Goal: Task Accomplishment & Management: Manage account settings

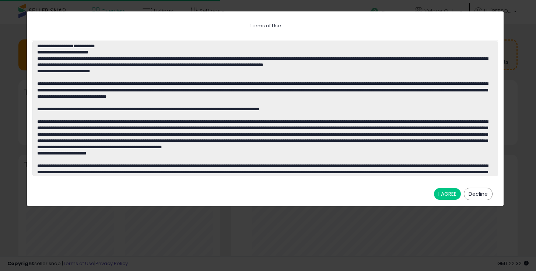
scroll to position [102, 272]
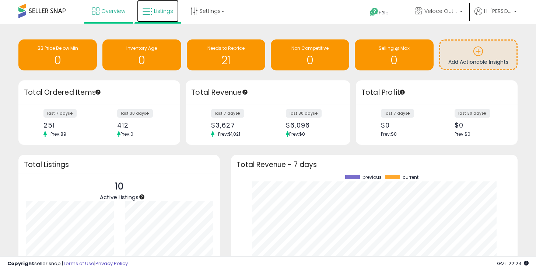
click at [151, 13] on icon at bounding box center [148, 12] width 10 height 10
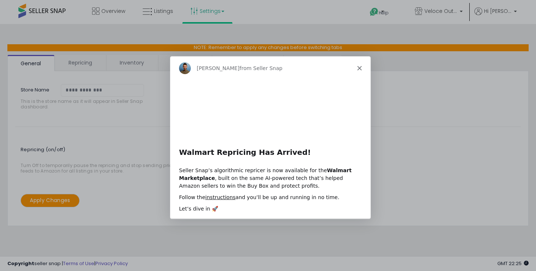
click at [358, 69] on polygon "Close" at bounding box center [359, 68] width 4 height 4
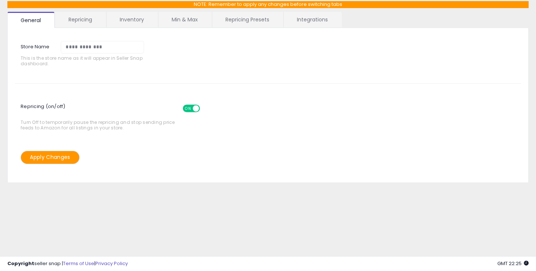
scroll to position [16, 0]
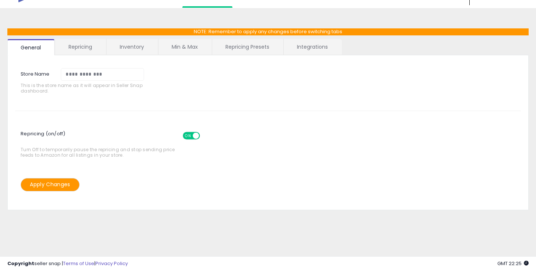
click at [80, 45] on link "Repricing" at bounding box center [80, 46] width 50 height 15
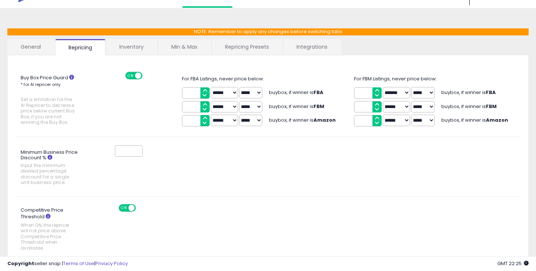
click at [217, 95] on select "****** *******" at bounding box center [224, 92] width 27 height 11
click at [279, 92] on span "buybox, if winner is FBA" at bounding box center [296, 92] width 55 height 7
click at [280, 94] on span "buybox, if winner is FBA" at bounding box center [296, 92] width 55 height 7
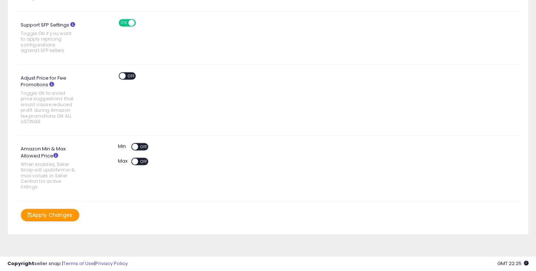
scroll to position [455, 0]
click at [135, 147] on span at bounding box center [135, 146] width 6 height 6
click at [135, 147] on span "ON" at bounding box center [136, 146] width 9 height 6
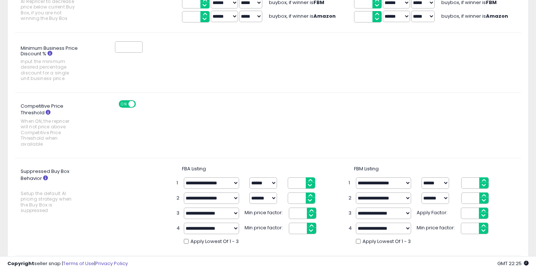
scroll to position [0, 0]
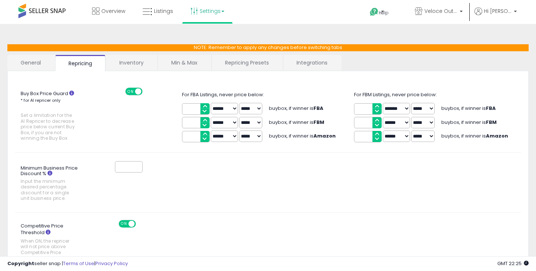
click at [124, 69] on link "Inventory" at bounding box center [131, 62] width 51 height 15
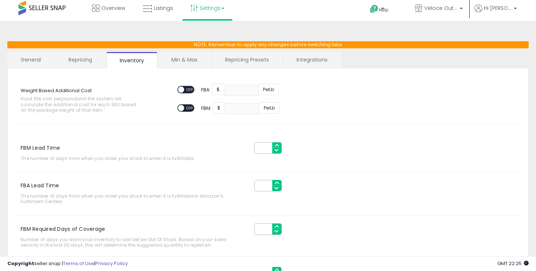
scroll to position [9, 0]
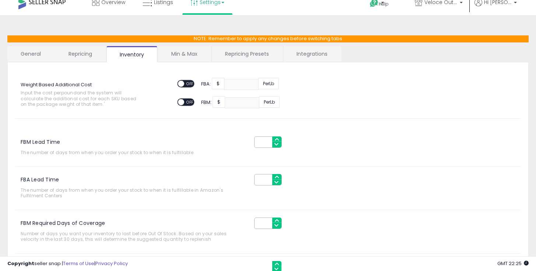
click at [263, 179] on input "FBA Lead Time" at bounding box center [268, 179] width 28 height 11
type input "**"
click at [365, 174] on div "FBM Lead Time The number of days from when you order your stock to when it is f…" at bounding box center [268, 216] width 506 height 180
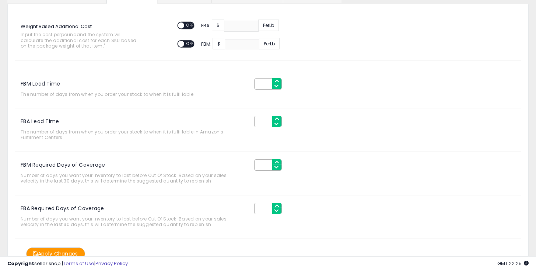
scroll to position [69, 0]
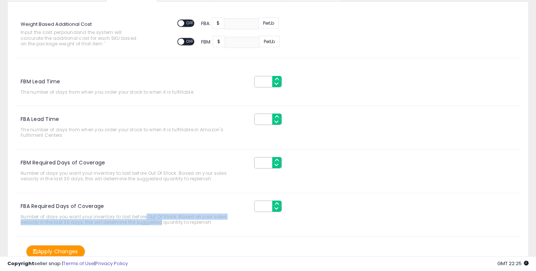
click at [140, 219] on span "Number of days you want your inventory to last before Out Of Stock. Based on yo…" at bounding box center [132, 219] width 223 height 11
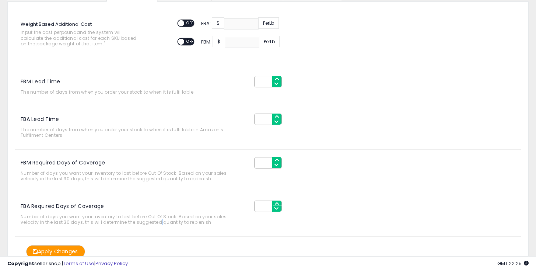
click at [140, 219] on span "Number of days you want your inventory to last before Out Of Stock. Based on yo…" at bounding box center [132, 219] width 223 height 11
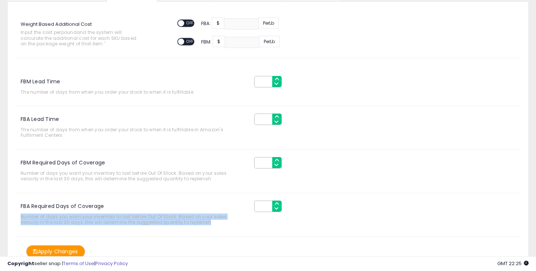
click at [140, 219] on span "Number of days you want your inventory to last before Out Of Stock. Based on yo…" at bounding box center [132, 219] width 223 height 11
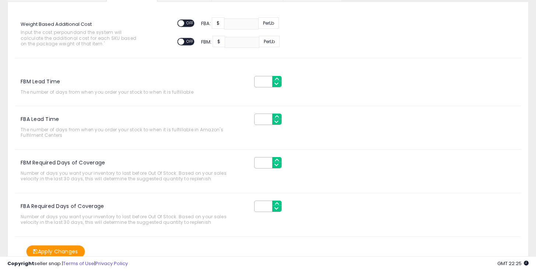
click at [258, 204] on input "FBA Required Days of Coverage" at bounding box center [268, 206] width 28 height 11
type input "**"
click at [311, 202] on div "**" at bounding box center [288, 206] width 78 height 11
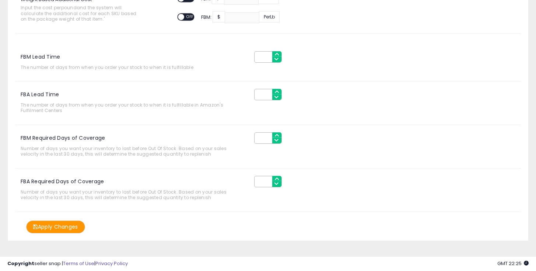
scroll to position [101, 0]
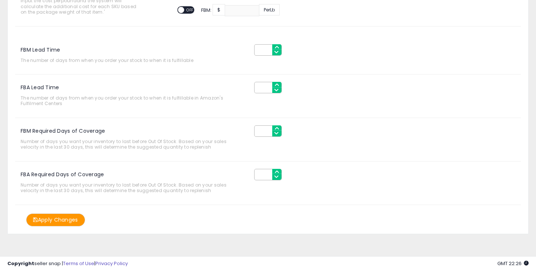
click at [57, 217] on button "Apply Changes" at bounding box center [55, 219] width 59 height 13
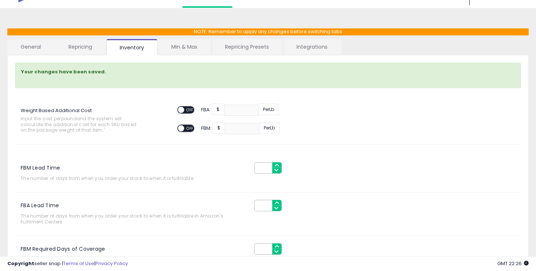
scroll to position [0, 0]
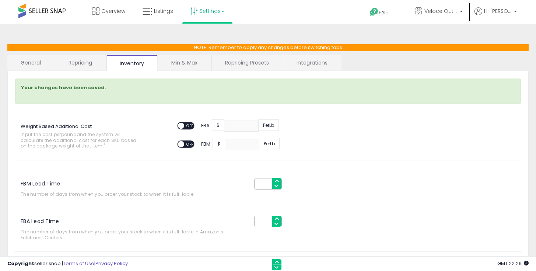
click at [184, 123] on div "ON OFF" at bounding box center [177, 125] width 17 height 6
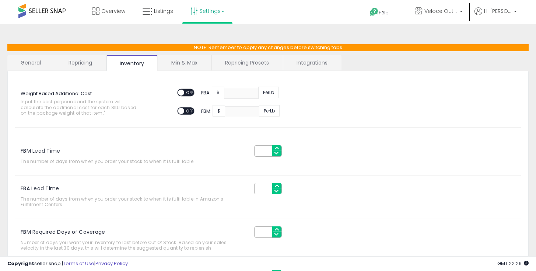
click at [227, 124] on div "Weight Based Additional Cost Input the cost per pound and the system will calcu…" at bounding box center [268, 103] width 506 height 49
click at [190, 97] on div "ON OFF" at bounding box center [189, 93] width 25 height 11
click at [188, 93] on span "OFF" at bounding box center [190, 93] width 12 height 6
click at [227, 94] on input "number" at bounding box center [241, 93] width 35 height 11
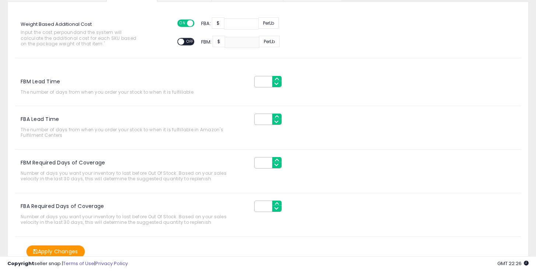
scroll to position [101, 0]
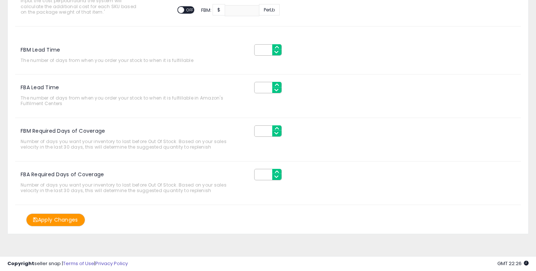
type input "***"
click at [50, 222] on button "Apply Changes" at bounding box center [55, 219] width 59 height 13
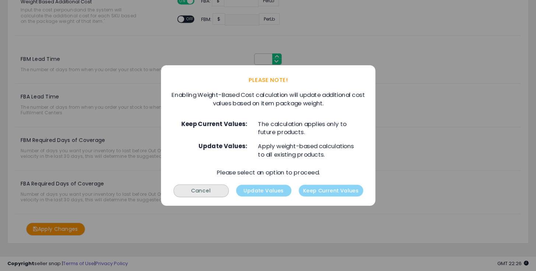
scroll to position [87, 0]
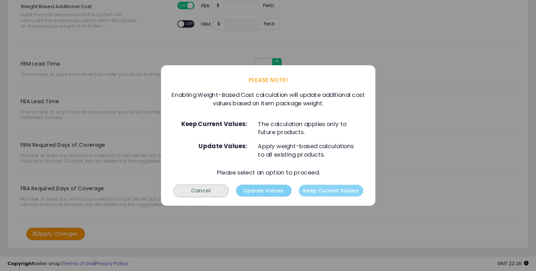
click at [282, 189] on button "Update Values" at bounding box center [263, 191] width 55 height 12
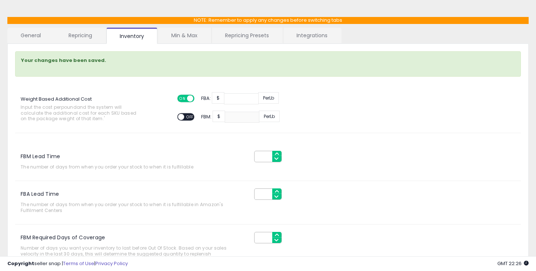
scroll to position [0, 0]
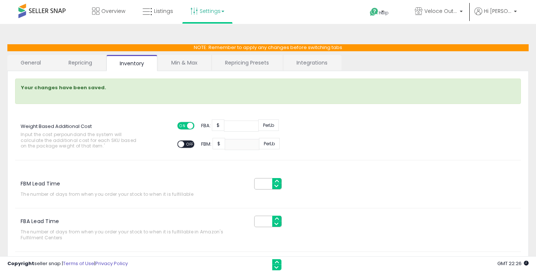
click at [191, 62] on link "Min & Max" at bounding box center [184, 62] width 53 height 15
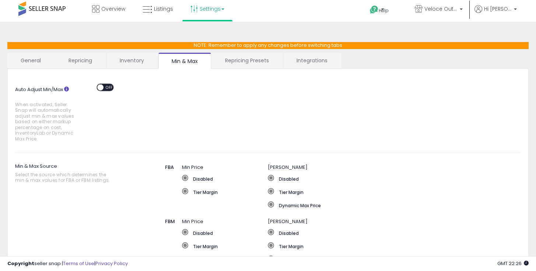
scroll to position [4, 0]
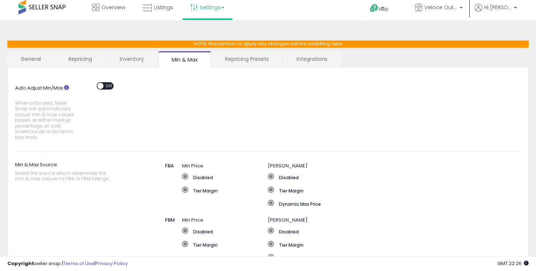
click at [235, 59] on link "Repricing Presets" at bounding box center [247, 58] width 70 height 15
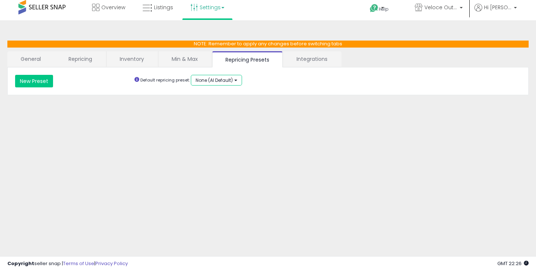
click at [229, 81] on span "None (AI Default)" at bounding box center [214, 80] width 37 height 6
click at [318, 60] on link "Integrations" at bounding box center [312, 58] width 58 height 15
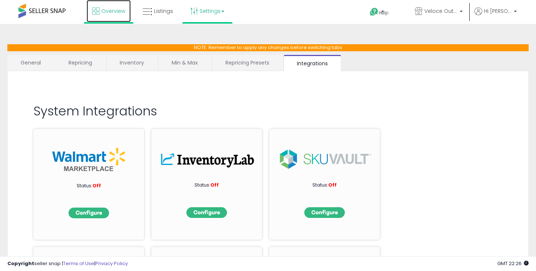
click at [125, 16] on link "Overview" at bounding box center [109, 11] width 44 height 22
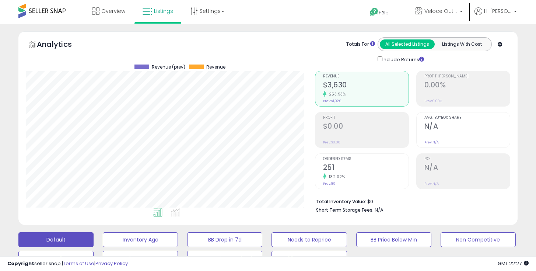
scroll to position [1, 0]
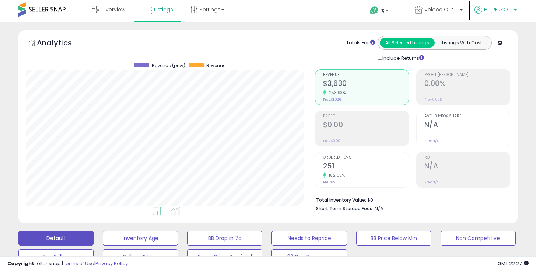
click at [492, 10] on span "Hi [PERSON_NAME]" at bounding box center [498, 9] width 28 height 7
click at [438, 10] on span "Veloce Outlet" at bounding box center [441, 9] width 33 height 7
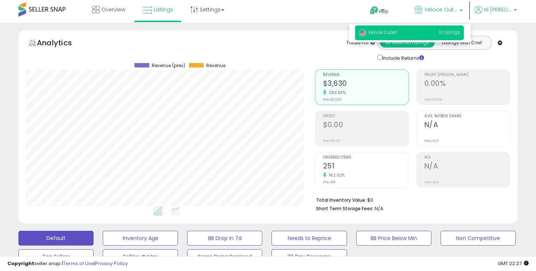
click at [498, 10] on span "Hi [PERSON_NAME]" at bounding box center [498, 9] width 28 height 7
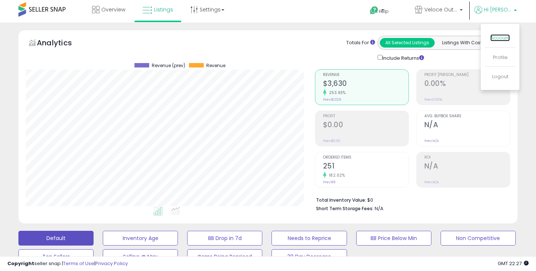
click at [503, 38] on link "Account" at bounding box center [501, 37] width 20 height 7
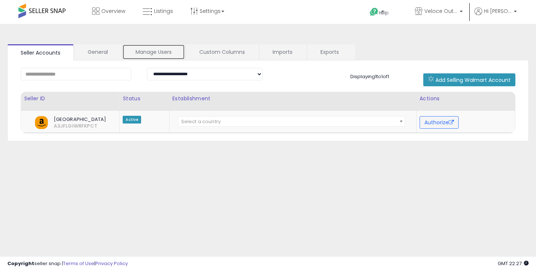
click at [171, 58] on link "Manage Users" at bounding box center [153, 51] width 63 height 15
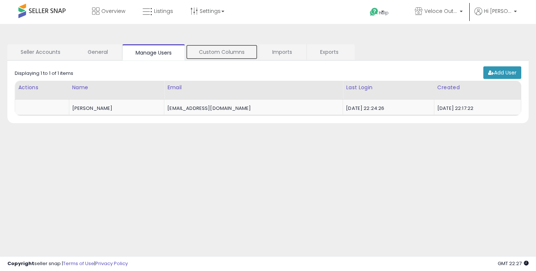
click at [210, 56] on link "Custom Columns" at bounding box center [222, 51] width 72 height 15
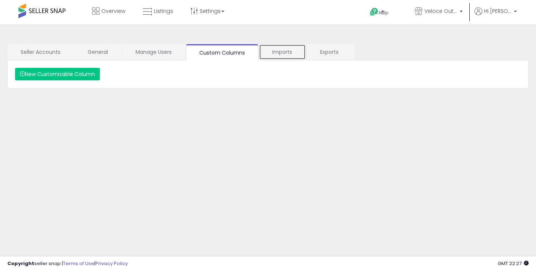
click at [273, 55] on link "Imports" at bounding box center [282, 51] width 47 height 15
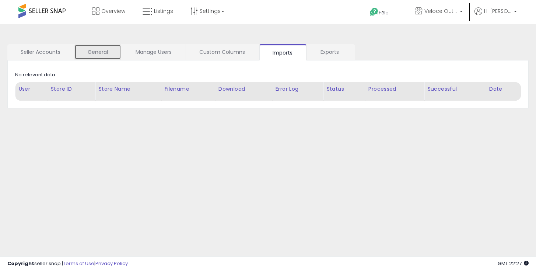
drag, startPoint x: 111, startPoint y: 52, endPoint x: 70, endPoint y: 53, distance: 40.9
click at [111, 52] on link "General" at bounding box center [97, 51] width 47 height 15
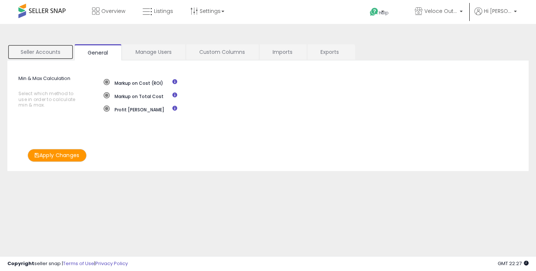
click at [61, 53] on link "Seller Accounts" at bounding box center [40, 51] width 66 height 15
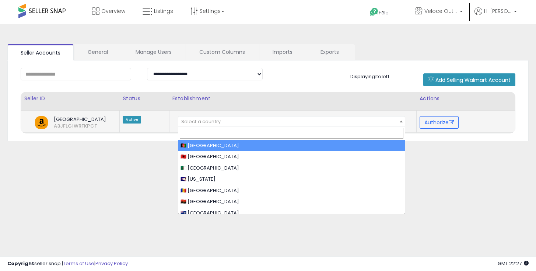
click at [209, 123] on span "Select a country" at bounding box center [200, 121] width 39 height 7
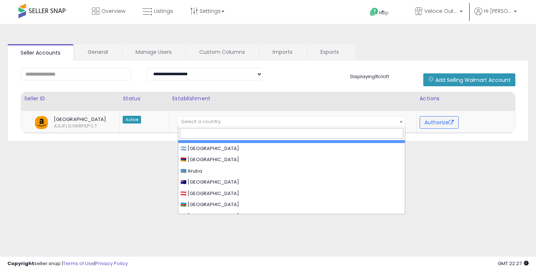
scroll to position [99, 0]
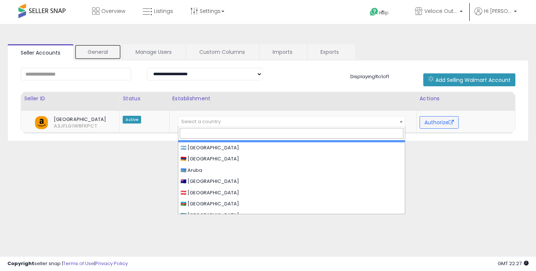
click at [110, 54] on link "General" at bounding box center [97, 51] width 47 height 15
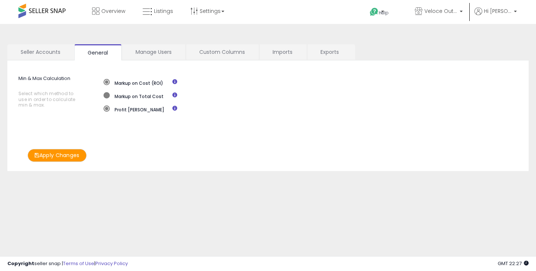
click at [125, 99] on label "Markup on Total Cost" at bounding box center [134, 95] width 60 height 7
click at [75, 154] on button "Apply Changes" at bounding box center [57, 155] width 59 height 13
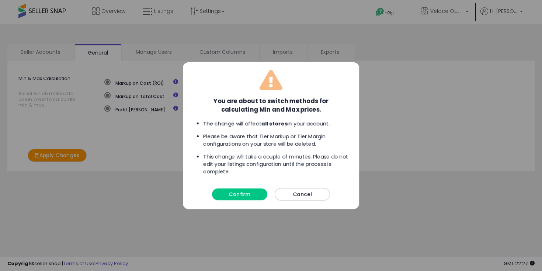
drag, startPoint x: 300, startPoint y: 195, endPoint x: 204, endPoint y: 124, distance: 119.2
click at [300, 194] on button "Cancel" at bounding box center [302, 194] width 55 height 13
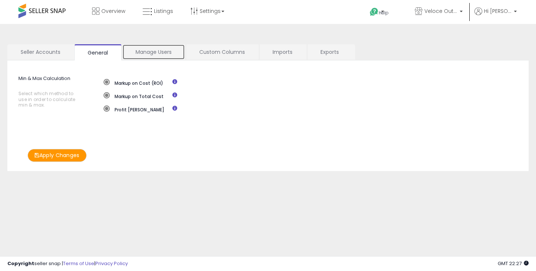
click at [143, 56] on link "Manage Users" at bounding box center [153, 51] width 63 height 15
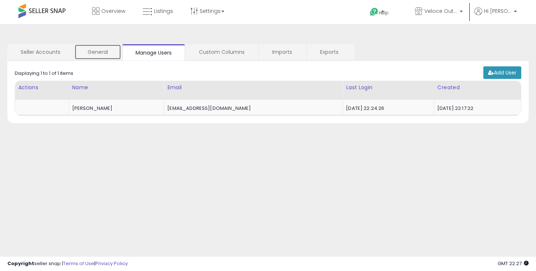
click at [110, 53] on link "General" at bounding box center [97, 51] width 47 height 15
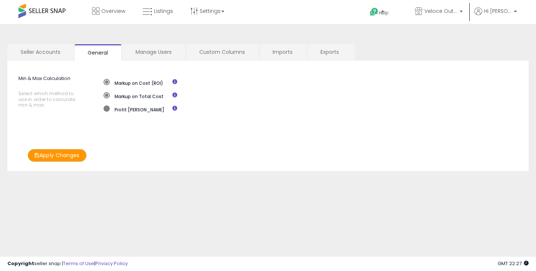
click at [130, 107] on label "Profit Margin" at bounding box center [134, 108] width 61 height 7
click at [58, 154] on button "Apply Changes" at bounding box center [57, 155] width 59 height 13
click at [240, 47] on link "Custom Columns" at bounding box center [222, 51] width 72 height 15
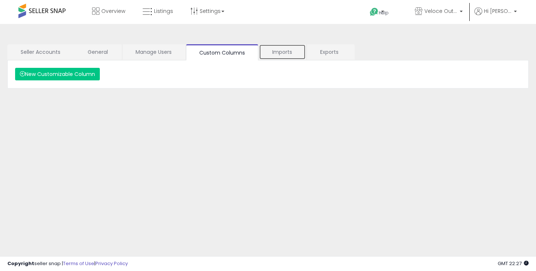
click at [265, 53] on link "Imports" at bounding box center [282, 51] width 47 height 15
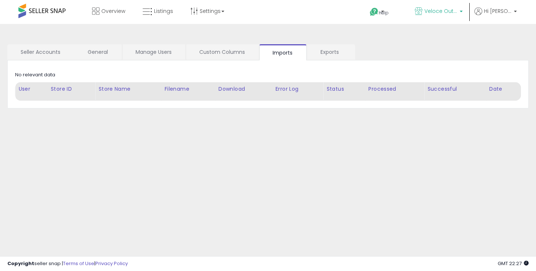
click at [458, 9] on span "Veloce Outlet" at bounding box center [441, 10] width 33 height 7
click at [502, 2] on ul "Help Contact Support Search Knowledge Hub Request a Feature Veloce Outlet Hi Ma…" at bounding box center [441, 12] width 158 height 25
drag, startPoint x: 501, startPoint y: 12, endPoint x: 501, endPoint y: 16, distance: 4.1
click at [501, 12] on span "Hi [PERSON_NAME]" at bounding box center [498, 10] width 28 height 7
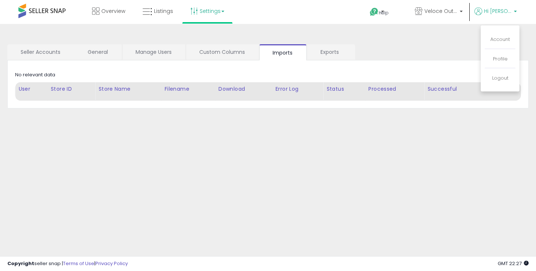
click at [215, 19] on link "Settings" at bounding box center [207, 11] width 45 height 22
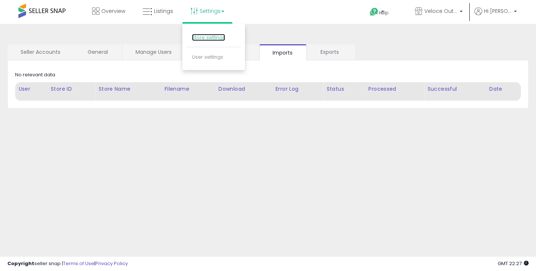
click at [212, 41] on link "Store settings" at bounding box center [208, 37] width 33 height 7
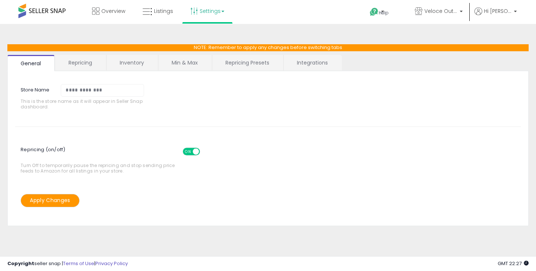
click at [89, 62] on link "Repricing" at bounding box center [80, 62] width 50 height 15
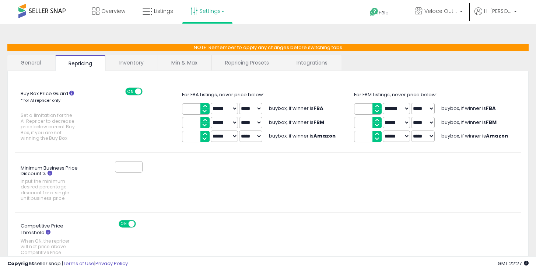
click at [202, 63] on link "Min & Max" at bounding box center [184, 62] width 53 height 15
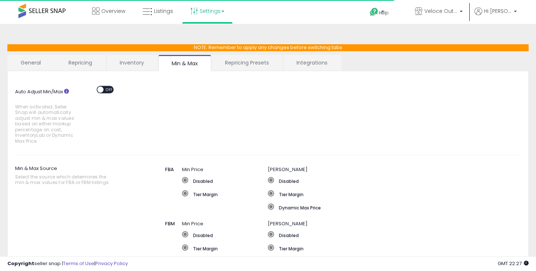
click at [108, 91] on span "OFF" at bounding box center [110, 89] width 12 height 6
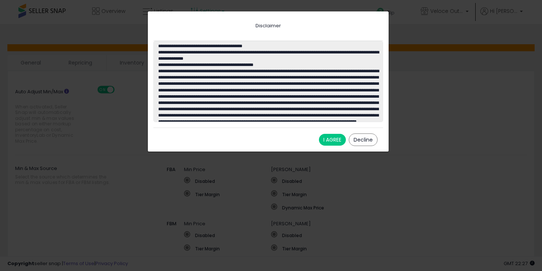
click at [362, 140] on button "Decline" at bounding box center [363, 139] width 29 height 13
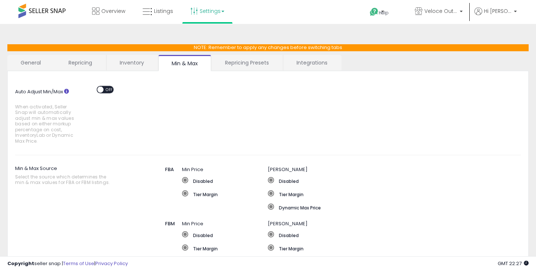
click at [40, 60] on link "General" at bounding box center [30, 62] width 47 height 15
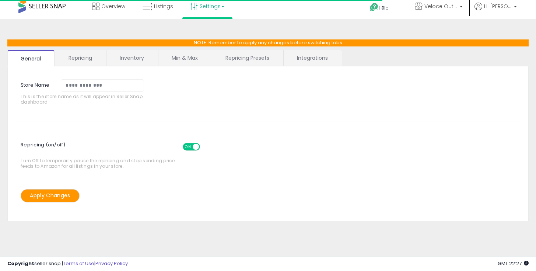
scroll to position [13, 0]
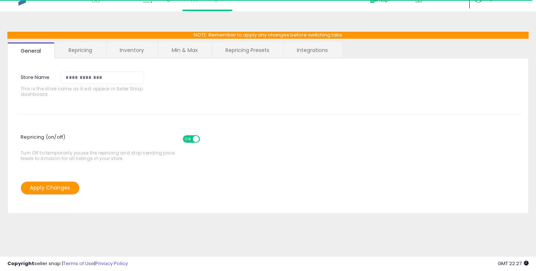
click at [89, 52] on link "Repricing" at bounding box center [80, 49] width 50 height 15
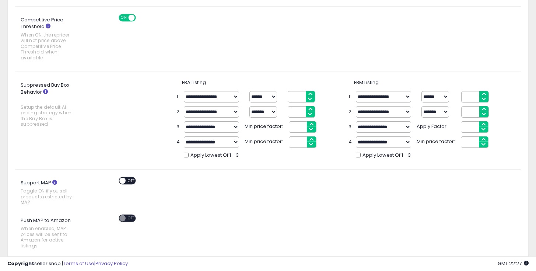
scroll to position [455, 0]
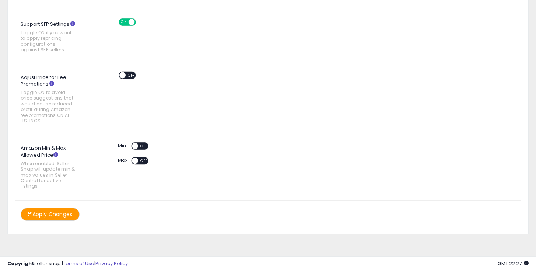
click at [140, 145] on span "OFF" at bounding box center [144, 146] width 12 height 6
click at [143, 147] on span at bounding box center [144, 146] width 6 height 6
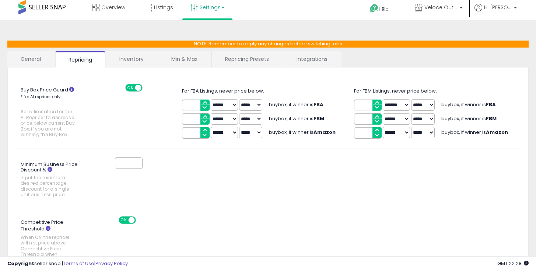
scroll to position [0, 0]
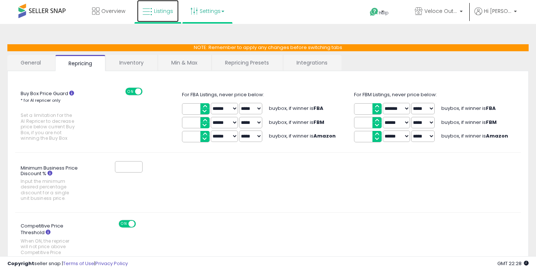
click at [148, 13] on icon at bounding box center [148, 12] width 10 height 10
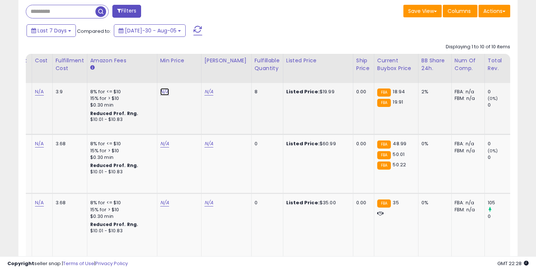
click at [160, 92] on link "N/A" at bounding box center [164, 91] width 9 height 7
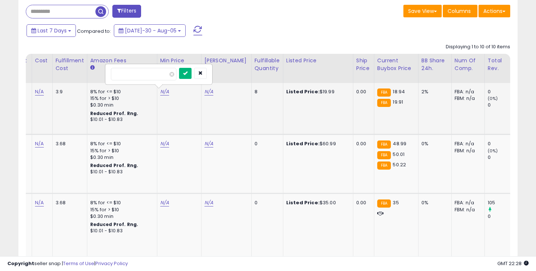
type input "*****"
click at [188, 72] on icon "submit" at bounding box center [185, 73] width 4 height 4
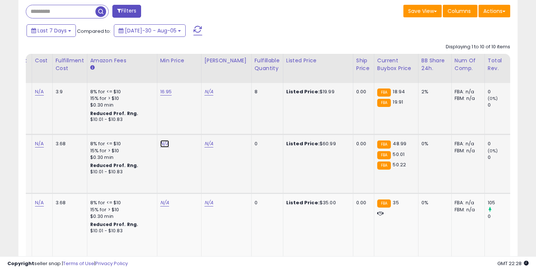
click at [160, 144] on link "N/A" at bounding box center [164, 143] width 9 height 7
type input "*****"
click at [188, 125] on button "submit" at bounding box center [185, 125] width 13 height 11
click at [164, 202] on link "N/A" at bounding box center [164, 202] width 9 height 7
type input "*****"
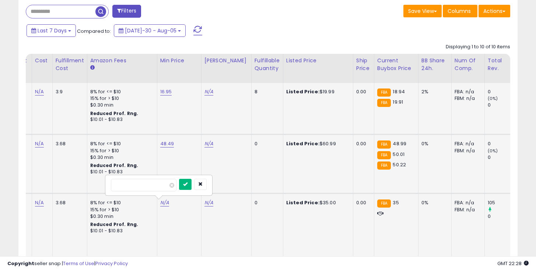
click at [188, 186] on icon "submit" at bounding box center [185, 184] width 4 height 4
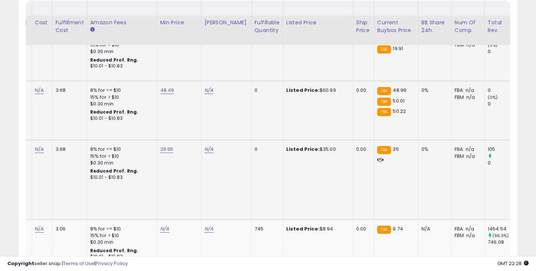
scroll to position [373, 0]
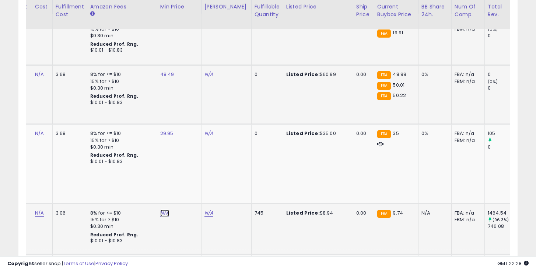
click at [160, 209] on link "N/A" at bounding box center [164, 212] width 9 height 7
type input "****"
click at [192, 185] on button "submit" at bounding box center [185, 187] width 13 height 11
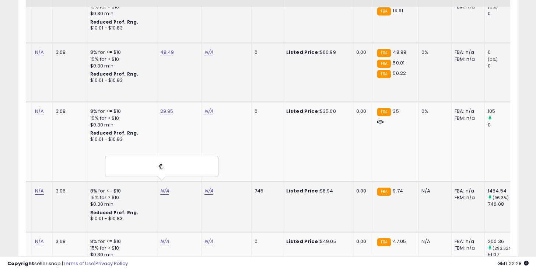
scroll to position [432, 0]
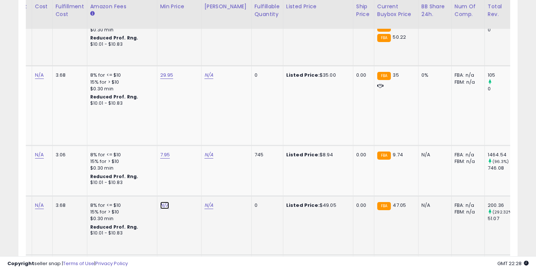
click at [163, 202] on link "N/A" at bounding box center [164, 205] width 9 height 7
type input "*****"
click at [188, 181] on button "submit" at bounding box center [185, 180] width 13 height 11
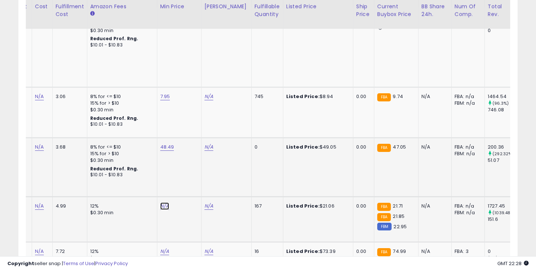
click at [163, 202] on link "N/A" at bounding box center [164, 205] width 9 height 7
type input "*****"
click at [192, 181] on button "submit" at bounding box center [185, 180] width 13 height 11
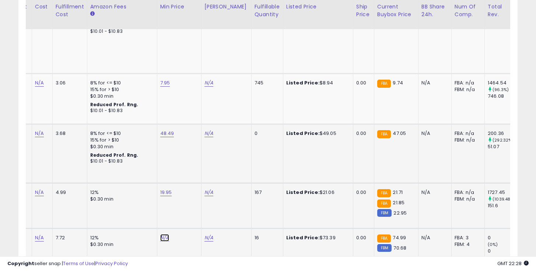
click at [164, 234] on link "N/A" at bounding box center [164, 237] width 9 height 7
type input "*****"
click at [192, 217] on button "submit" at bounding box center [185, 212] width 13 height 11
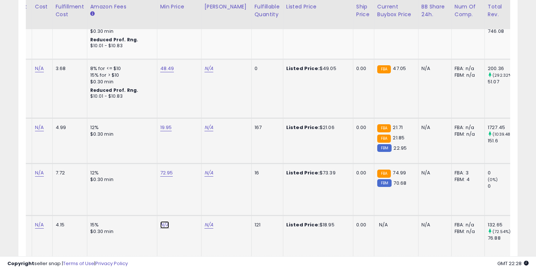
click at [160, 221] on link "N/A" at bounding box center [164, 224] width 9 height 7
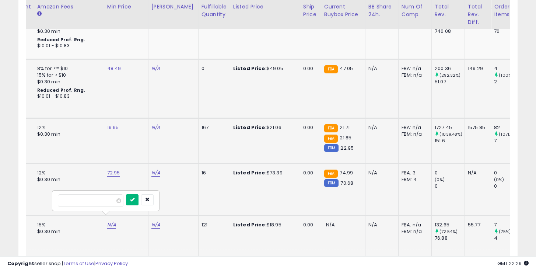
type input "*****"
click at [135, 201] on icon "submit" at bounding box center [132, 199] width 4 height 4
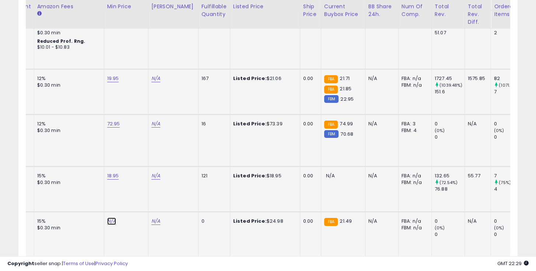
click at [108, 217] on link "N/A" at bounding box center [111, 220] width 9 height 7
type input "*****"
click at [135, 196] on icon "submit" at bounding box center [132, 195] width 4 height 4
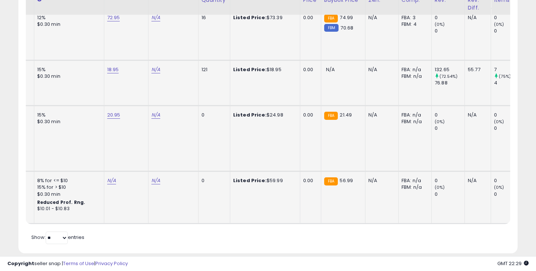
scroll to position [725, 0]
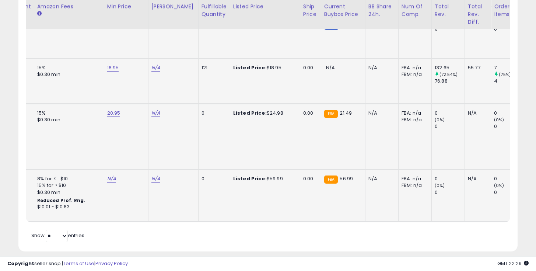
click at [104, 170] on td "N/A" at bounding box center [126, 196] width 44 height 52
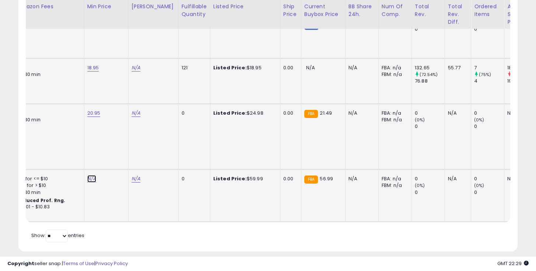
click at [93, 175] on link "N/A" at bounding box center [91, 178] width 9 height 7
type input "*****"
click at [115, 145] on icon "submit" at bounding box center [112, 146] width 4 height 4
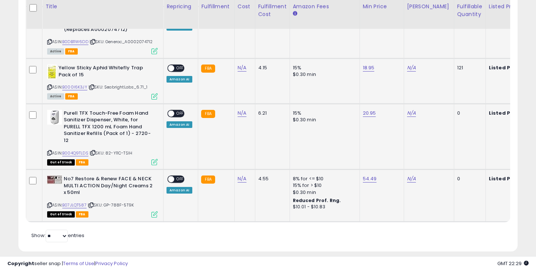
drag, startPoint x: 173, startPoint y: 163, endPoint x: 176, endPoint y: 122, distance: 41.4
click at [173, 176] on span at bounding box center [171, 179] width 6 height 6
click at [175, 104] on td "ON OFF Amazon AI" at bounding box center [181, 137] width 35 height 66
click at [175, 110] on span "OFF" at bounding box center [180, 113] width 12 height 6
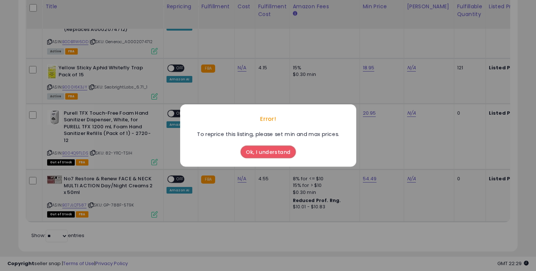
click at [269, 151] on button "Ok, I understand" at bounding box center [268, 152] width 55 height 13
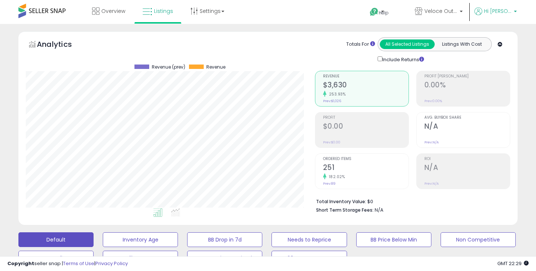
click at [504, 13] on span "Hi [PERSON_NAME]" at bounding box center [498, 10] width 28 height 7
click at [458, 14] on span "Veloce Outlet" at bounding box center [441, 10] width 33 height 7
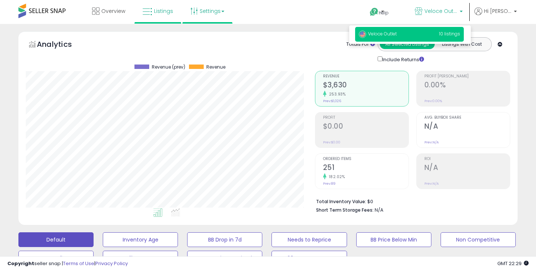
click at [208, 11] on link "Settings" at bounding box center [207, 11] width 45 height 22
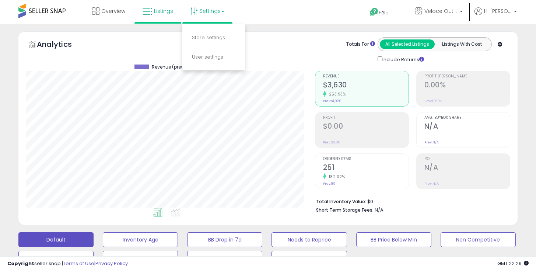
click at [217, 33] on li "Store settings" at bounding box center [214, 38] width 55 height 18
click at [214, 38] on div "Analytics Totals For All Selected Listings Listings With Cost Include Returns" at bounding box center [268, 50] width 485 height 26
click at [206, 13] on link "Settings" at bounding box center [207, 11] width 45 height 22
click at [209, 35] on link "Store settings" at bounding box center [208, 37] width 33 height 7
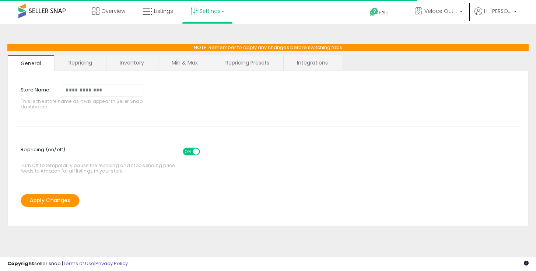
click at [189, 58] on link "Min & Max" at bounding box center [185, 62] width 53 height 15
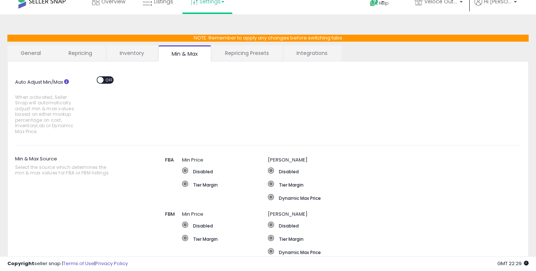
scroll to position [10, 0]
click at [101, 77] on span at bounding box center [100, 80] width 6 height 6
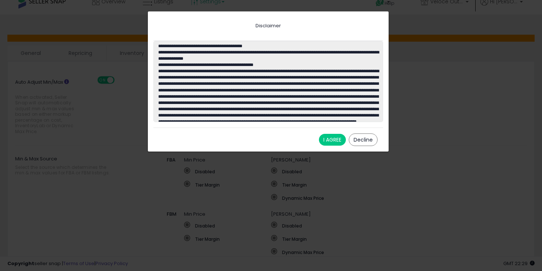
click at [342, 141] on button "I AGREE" at bounding box center [332, 140] width 27 height 12
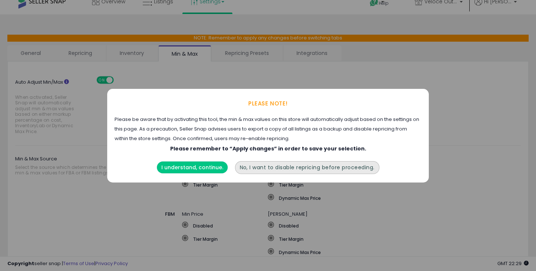
drag, startPoint x: 205, startPoint y: 166, endPoint x: 208, endPoint y: 163, distance: 4.3
click at [205, 166] on button "I understand, continue." at bounding box center [192, 167] width 71 height 12
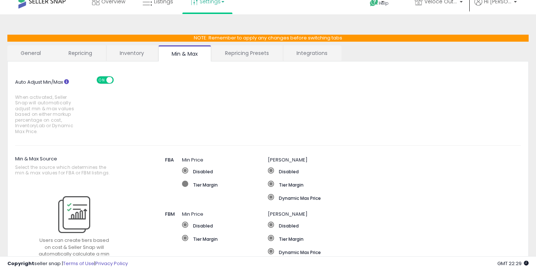
scroll to position [23, 0]
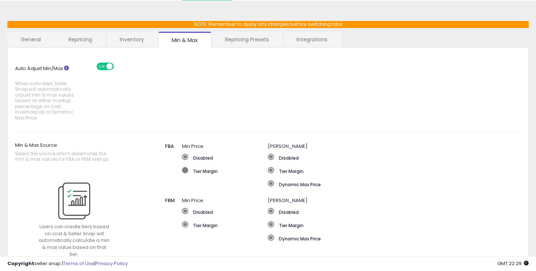
click at [187, 172] on span at bounding box center [185, 170] width 6 height 6
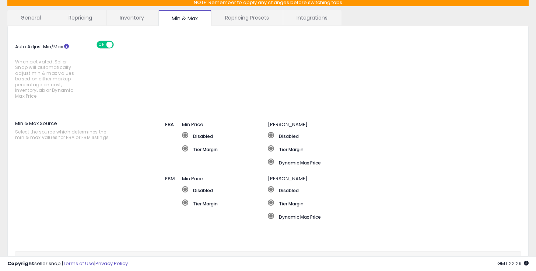
scroll to position [55, 0]
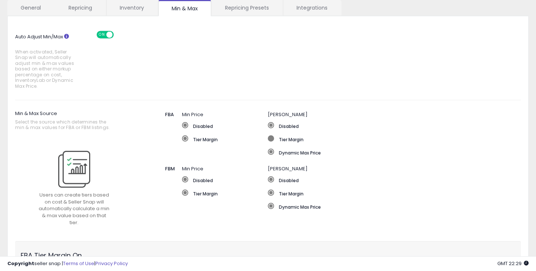
click at [279, 149] on label "Tier Margin" at bounding box center [376, 152] width 216 height 7
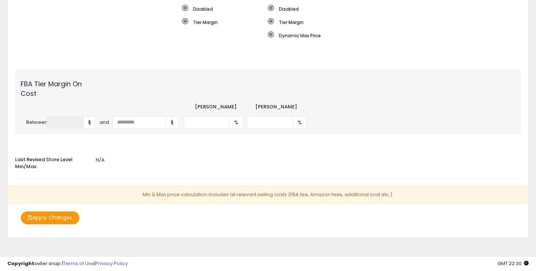
scroll to position [0, 0]
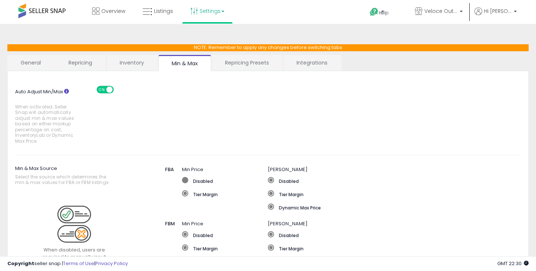
click at [192, 183] on label "Disabled" at bounding box center [225, 180] width 86 height 7
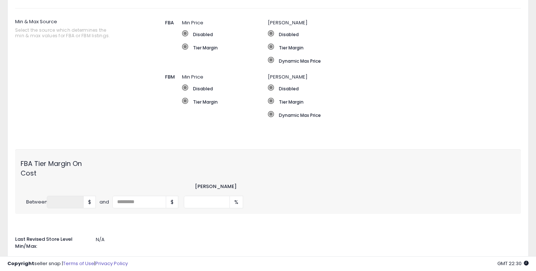
scroll to position [84, 0]
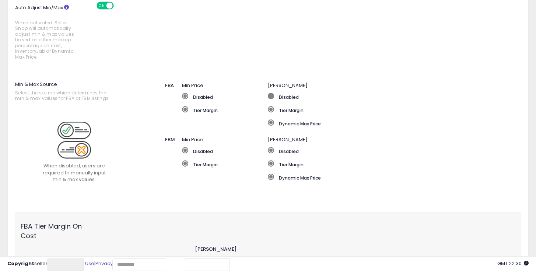
click at [278, 106] on label "Disabled" at bounding box center [376, 109] width 216 height 7
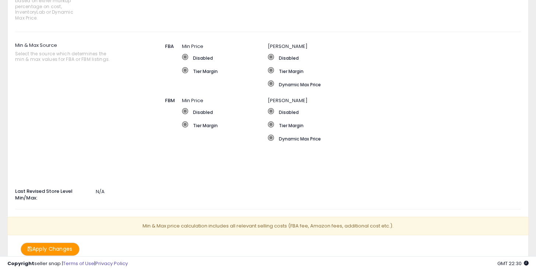
scroll to position [143, 0]
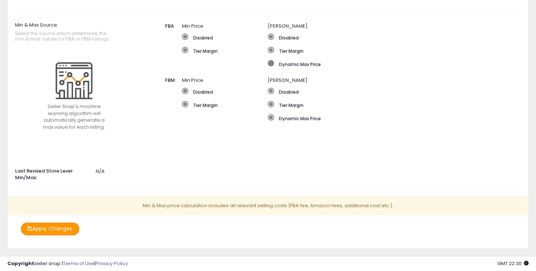
click at [285, 66] on label "Dynamic Max Price" at bounding box center [376, 63] width 216 height 7
click at [191, 51] on label "Tier Margin" at bounding box center [225, 50] width 86 height 7
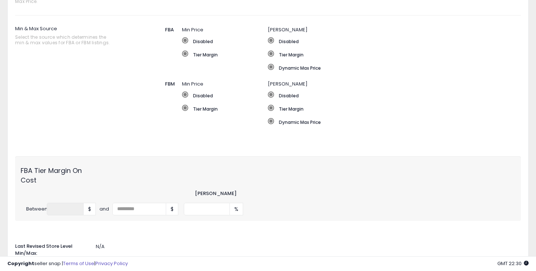
scroll to position [13, 0]
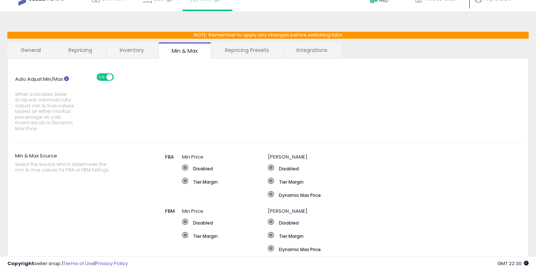
click at [39, 50] on link "General" at bounding box center [30, 49] width 47 height 15
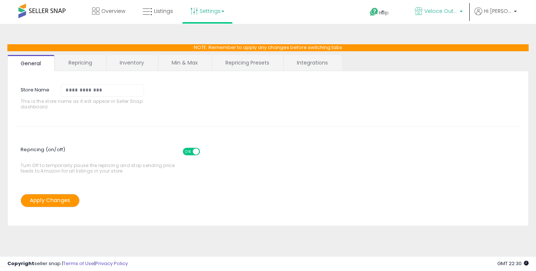
click at [438, 8] on span "Veloce Outlet" at bounding box center [441, 10] width 33 height 7
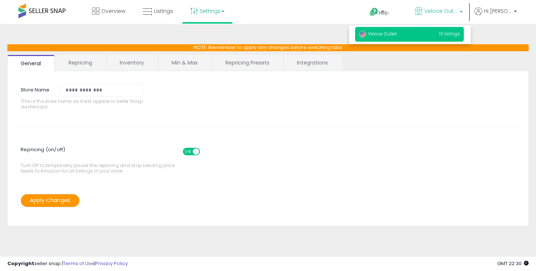
click at [182, 10] on li "Settings Store settings User settings" at bounding box center [207, 12] width 50 height 24
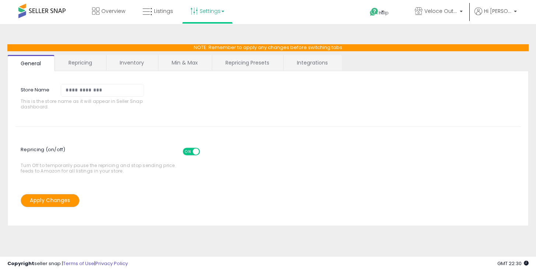
click at [199, 11] on link "Settings" at bounding box center [207, 11] width 45 height 22
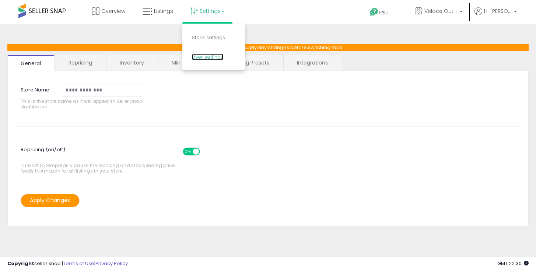
click at [212, 55] on link "User settings" at bounding box center [207, 56] width 31 height 7
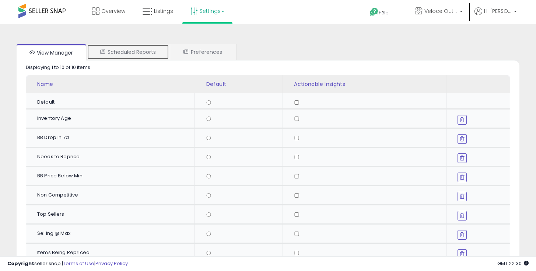
click at [143, 53] on link "Scheduled Reports" at bounding box center [128, 51] width 82 height 15
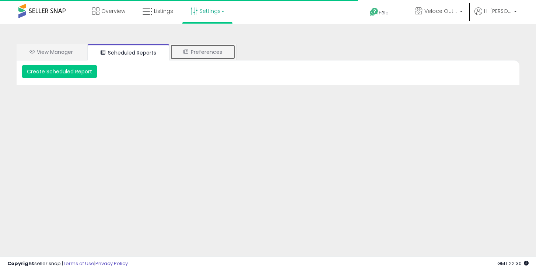
click at [214, 53] on link "Preferences" at bounding box center [202, 51] width 65 height 15
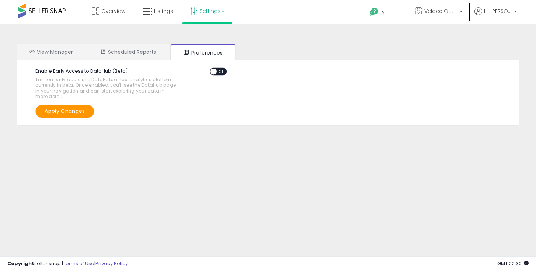
click at [209, 11] on link "Settings" at bounding box center [207, 11] width 45 height 22
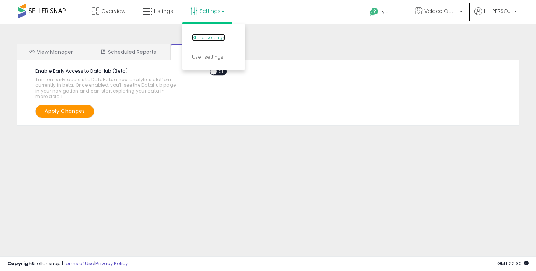
click at [214, 36] on link "Store settings" at bounding box center [208, 37] width 33 height 7
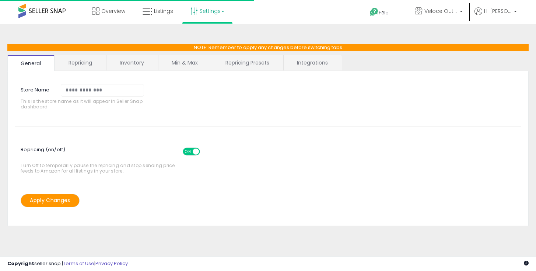
click at [318, 65] on link "Integrations" at bounding box center [313, 62] width 58 height 15
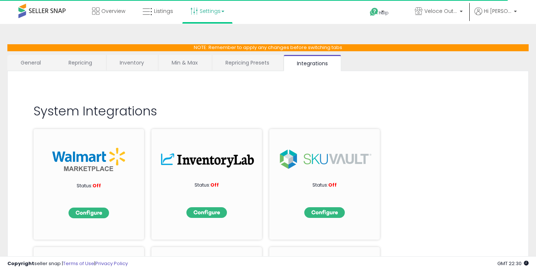
drag, startPoint x: 264, startPoint y: 64, endPoint x: 190, endPoint y: 60, distance: 73.5
click at [263, 64] on link "Repricing Presets" at bounding box center [247, 62] width 70 height 15
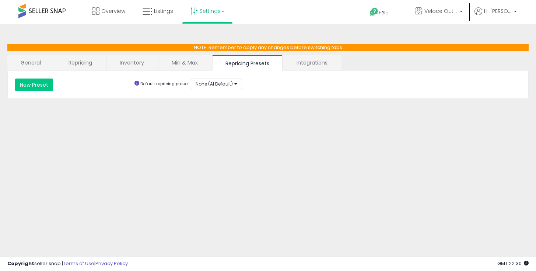
click at [186, 63] on link "Min & Max" at bounding box center [185, 62] width 53 height 15
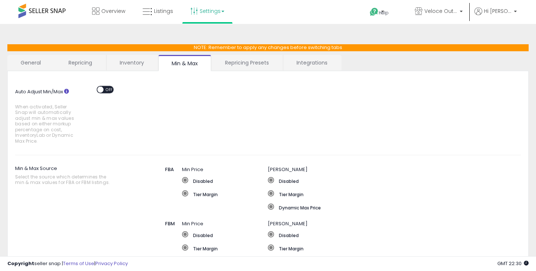
click at [133, 55] on link "Inventory" at bounding box center [132, 62] width 51 height 15
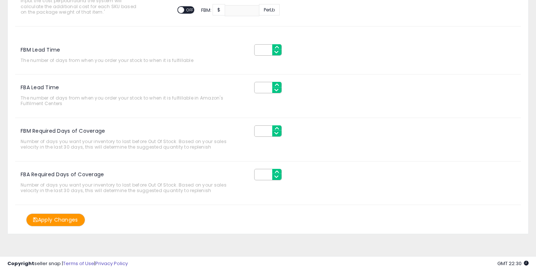
scroll to position [35, 0]
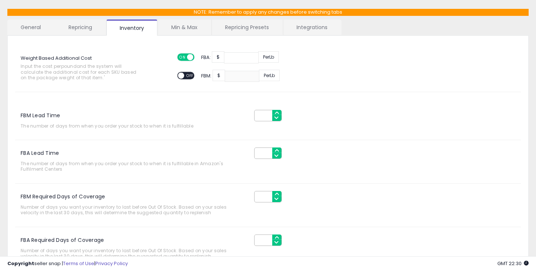
click at [244, 58] on input "***" at bounding box center [241, 57] width 35 height 11
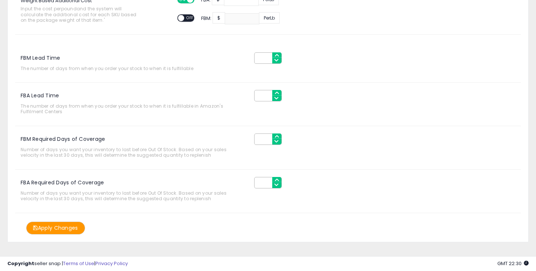
scroll to position [101, 0]
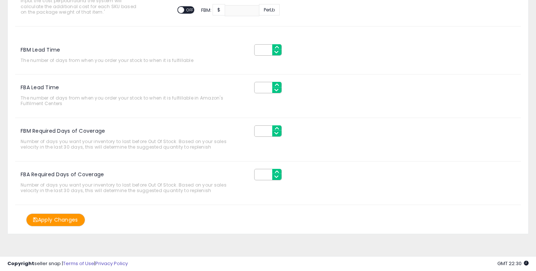
type input "****"
click at [77, 223] on button "Apply Changes" at bounding box center [55, 219] width 59 height 13
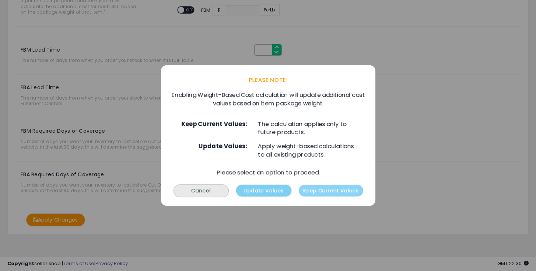
click at [264, 191] on button "Update Values" at bounding box center [263, 191] width 55 height 12
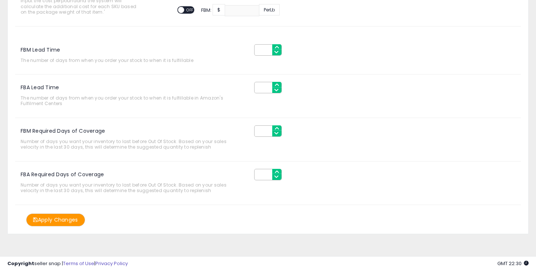
scroll to position [0, 0]
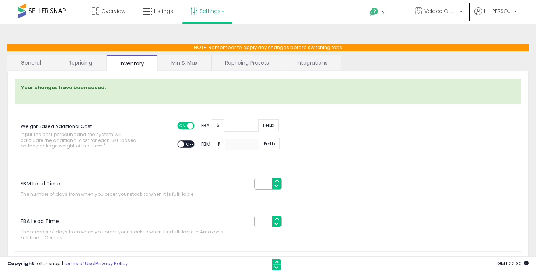
click at [81, 67] on link "Repricing" at bounding box center [80, 62] width 50 height 15
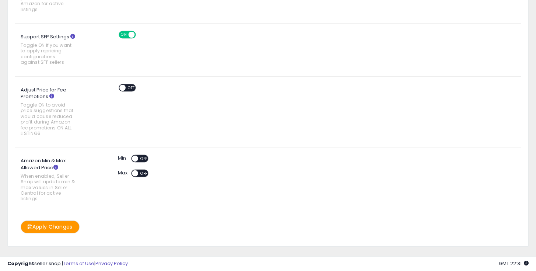
scroll to position [444, 0]
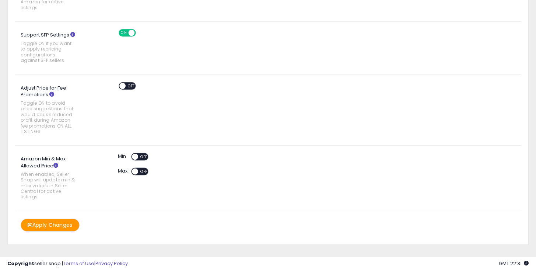
click at [123, 83] on span at bounding box center [122, 86] width 6 height 6
click at [123, 83] on span "ON" at bounding box center [123, 86] width 9 height 6
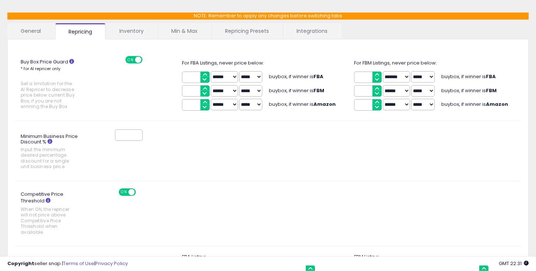
scroll to position [17, 0]
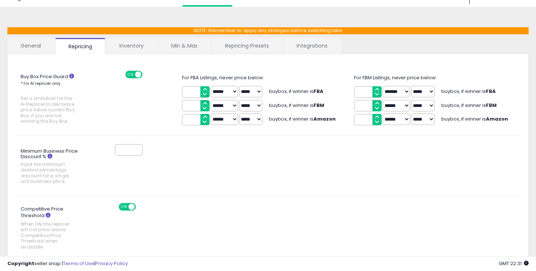
click at [48, 53] on link "General" at bounding box center [30, 45] width 47 height 15
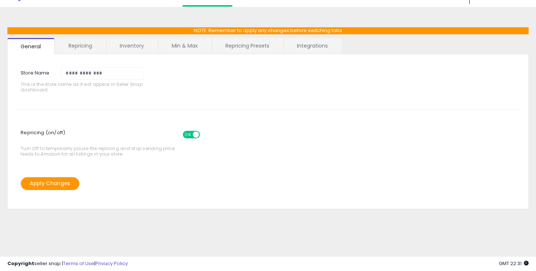
scroll to position [31, 0]
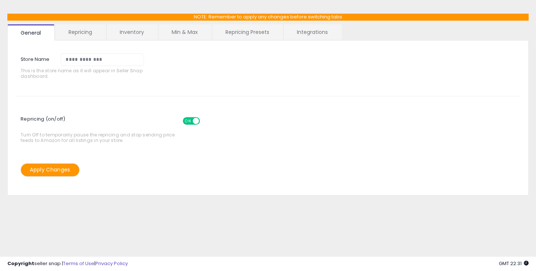
click at [191, 22] on div "**********" at bounding box center [268, 105] width 522 height 182
drag, startPoint x: 183, startPoint y: 31, endPoint x: 184, endPoint y: 36, distance: 5.5
click at [183, 31] on link "Min & Max" at bounding box center [185, 31] width 53 height 15
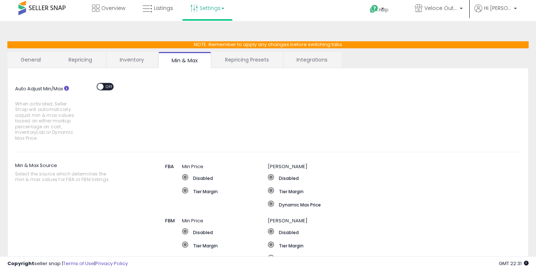
scroll to position [66, 0]
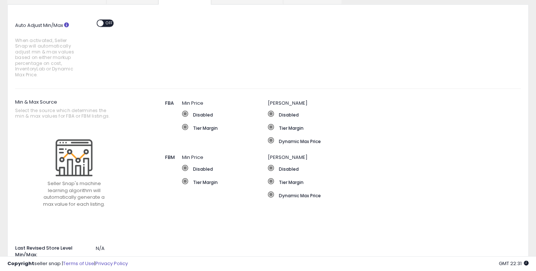
click at [276, 143] on label "Dynamic Max Price" at bounding box center [376, 140] width 216 height 7
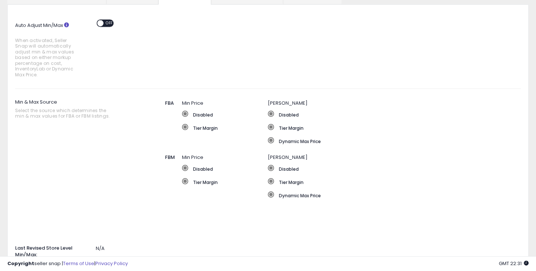
click at [267, 136] on div "Disabled Tier Margin" at bounding box center [225, 124] width 86 height 27
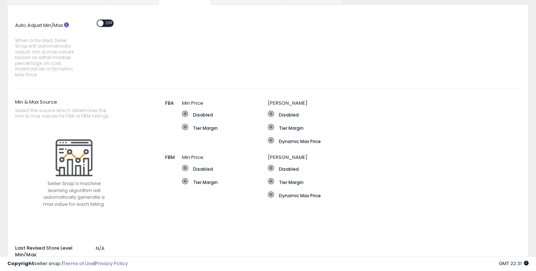
click at [272, 142] on span at bounding box center [271, 140] width 6 height 6
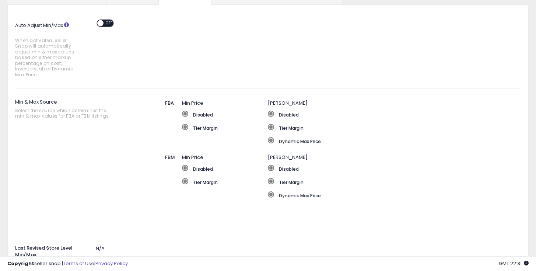
click at [104, 22] on span "OFF" at bounding box center [110, 23] width 12 height 6
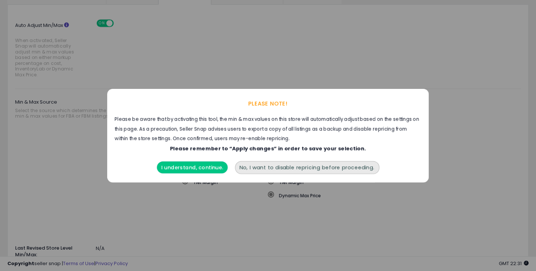
click at [203, 167] on button "I understand, continue." at bounding box center [192, 167] width 71 height 12
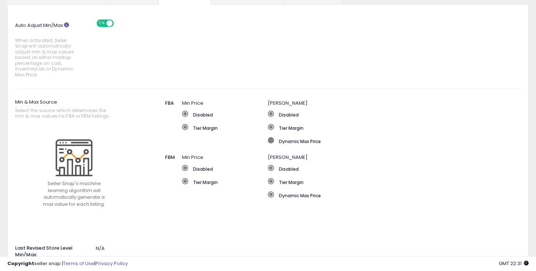
click at [273, 139] on span at bounding box center [271, 140] width 6 height 6
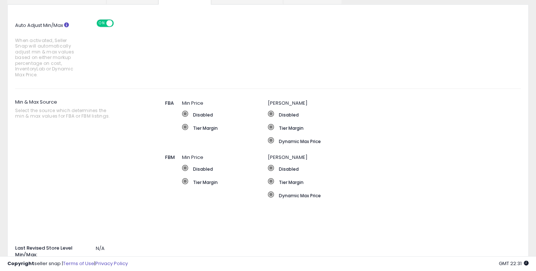
scroll to position [131, 0]
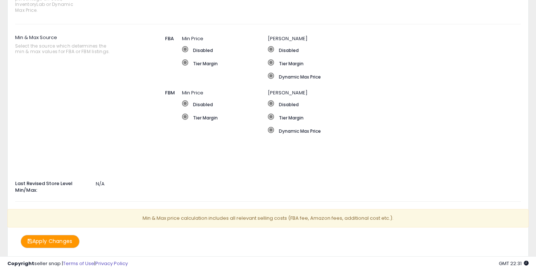
click at [66, 235] on button "Apply Changes" at bounding box center [50, 241] width 59 height 13
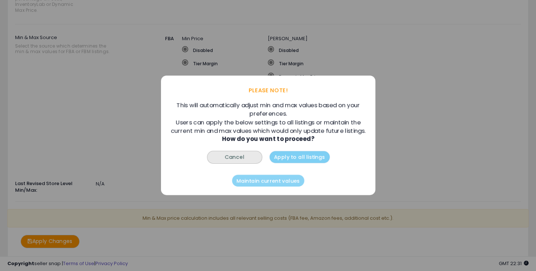
click at [307, 162] on button "Apply to all listings" at bounding box center [299, 158] width 60 height 12
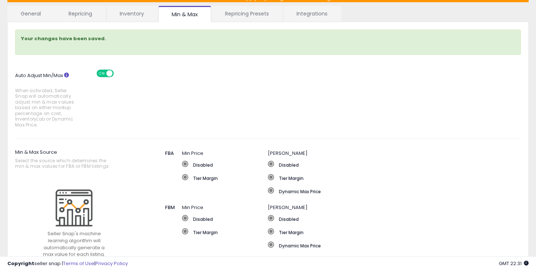
scroll to position [0, 0]
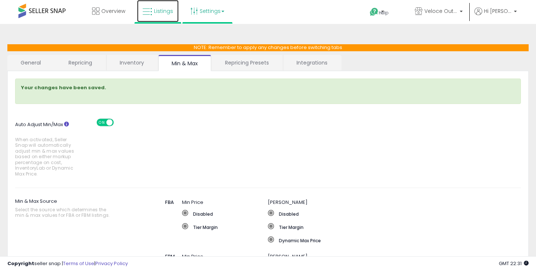
click at [152, 10] on icon at bounding box center [148, 12] width 10 height 10
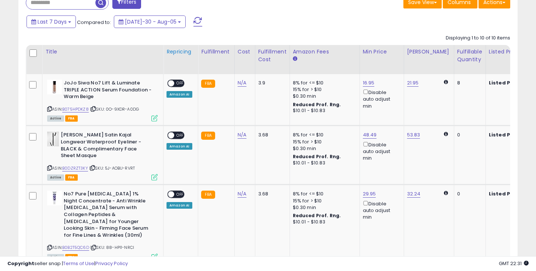
scroll to position [276, 0]
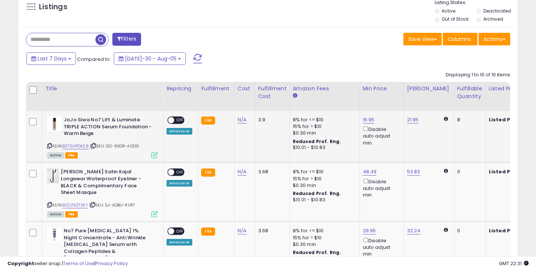
click at [177, 118] on span "OFF" at bounding box center [180, 120] width 12 height 6
click at [176, 173] on span "OFF" at bounding box center [180, 172] width 12 height 6
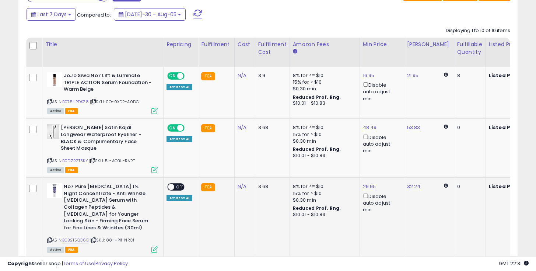
click at [180, 188] on span "OFF" at bounding box center [180, 187] width 12 height 6
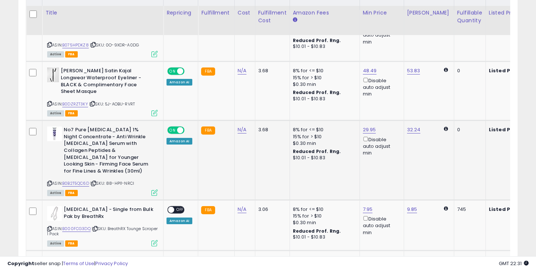
scroll to position [384, 0]
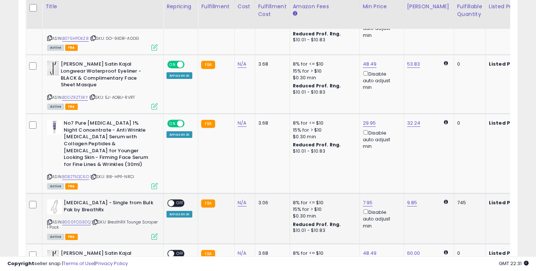
click at [177, 200] on div "ON OFF" at bounding box center [167, 203] width 17 height 6
click at [181, 200] on span "OFF" at bounding box center [180, 203] width 12 height 6
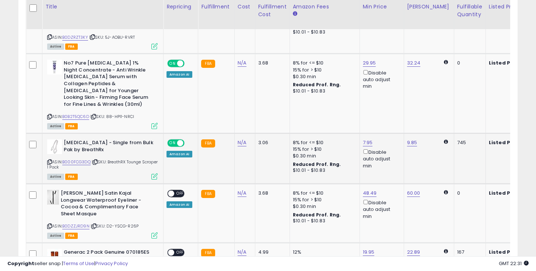
scroll to position [0, 0]
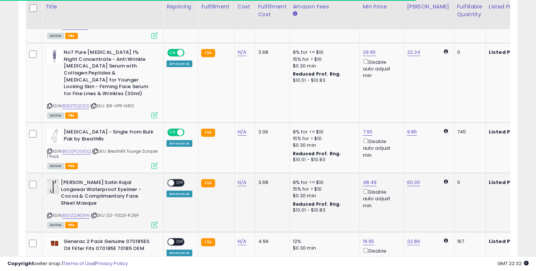
click at [174, 180] on span at bounding box center [171, 183] width 6 height 6
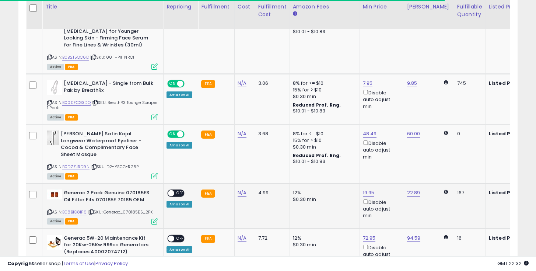
click at [180, 190] on span "OFF" at bounding box center [180, 193] width 12 height 6
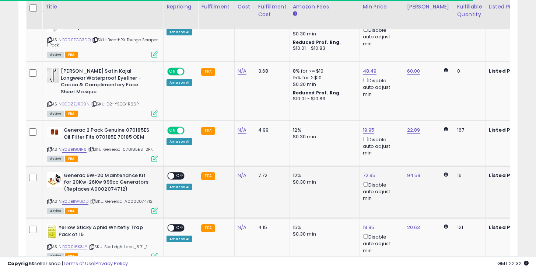
click at [177, 173] on span "OFF" at bounding box center [180, 176] width 12 height 6
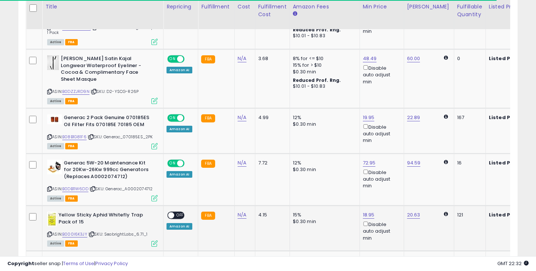
click at [176, 212] on div "ON OFF" at bounding box center [167, 215] width 17 height 6
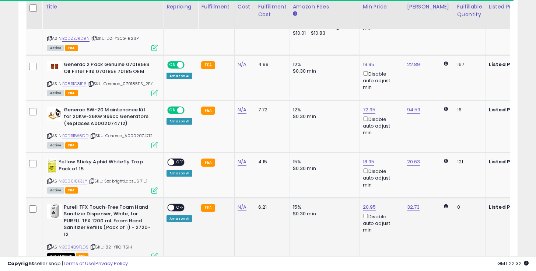
click at [178, 204] on span "OFF" at bounding box center [180, 207] width 12 height 6
click at [177, 159] on span "OFF" at bounding box center [180, 162] width 12 height 6
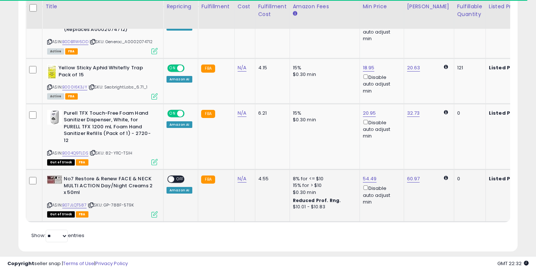
click at [178, 176] on span "OFF" at bounding box center [180, 179] width 12 height 6
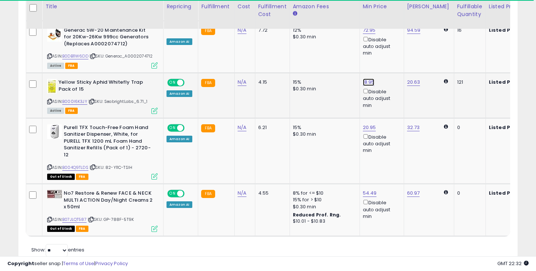
type input "*****"
click at [392, 52] on icon "submit" at bounding box center [389, 49] width 4 height 4
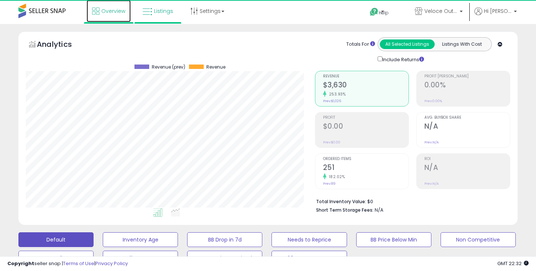
click at [107, 3] on link "Overview" at bounding box center [109, 11] width 44 height 22
